Goal: Task Accomplishment & Management: Manage account settings

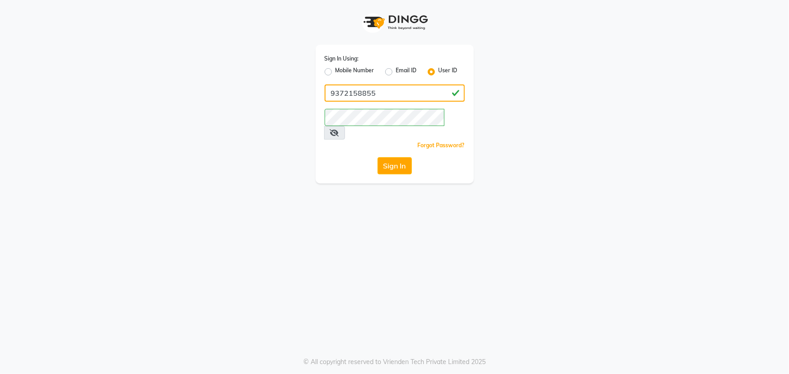
click at [341, 91] on input "9372158855" at bounding box center [395, 93] width 140 height 17
type input "evian"
click at [401, 157] on button "Sign In" at bounding box center [394, 165] width 34 height 17
